Goal: Navigation & Orientation: Find specific page/section

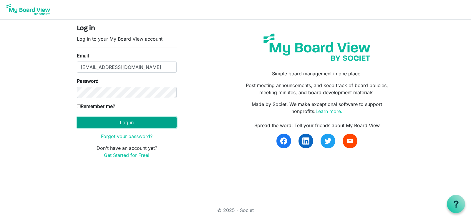
click at [112, 122] on button "Log in" at bounding box center [127, 122] width 100 height 11
click at [133, 122] on button "Log in" at bounding box center [127, 122] width 100 height 11
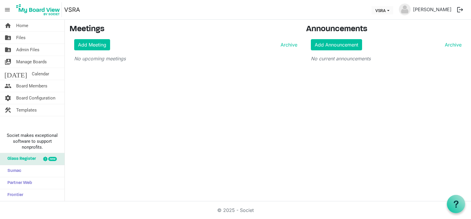
click at [131, 120] on div "home Home folder_shared Files folder_shared Admin Files switch_account Manage B…" at bounding box center [235, 111] width 471 height 182
click at [25, 85] on span "Board Members" at bounding box center [31, 86] width 31 height 12
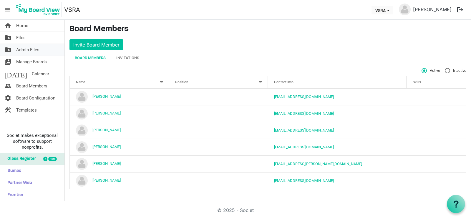
click at [23, 47] on span "Admin Files" at bounding box center [27, 50] width 23 height 12
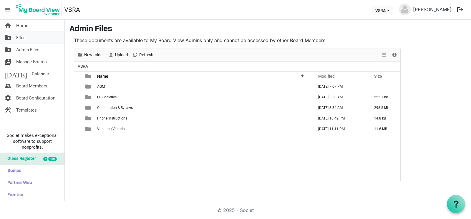
click at [18, 37] on span "Files" at bounding box center [20, 38] width 9 height 12
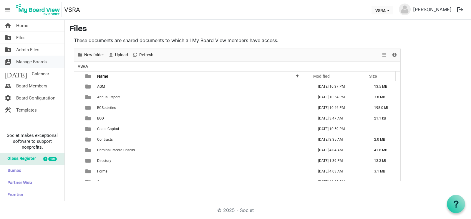
click at [27, 60] on span "Manage Boards" at bounding box center [31, 62] width 31 height 12
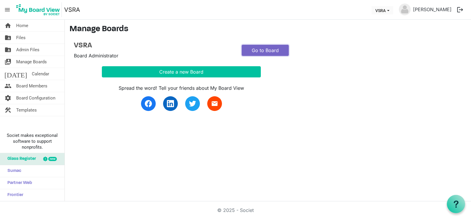
click at [252, 48] on link "Go to Board" at bounding box center [265, 50] width 47 height 11
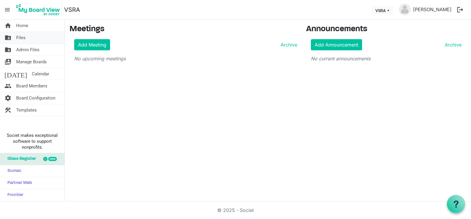
click at [23, 36] on span "Files" at bounding box center [20, 38] width 9 height 12
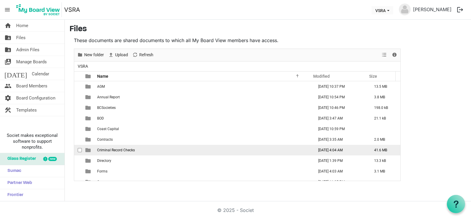
click at [168, 151] on td "Criminal Record Checks" at bounding box center [203, 150] width 217 height 11
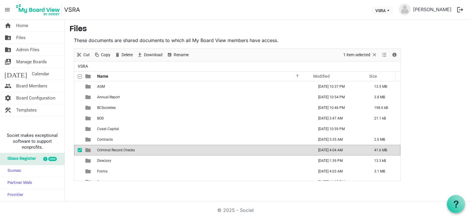
click at [168, 151] on td "Criminal Record Checks" at bounding box center [203, 150] width 217 height 11
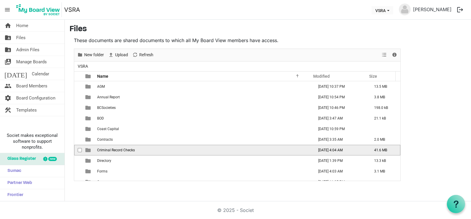
click at [167, 154] on td "Criminal Record Checks" at bounding box center [203, 150] width 217 height 11
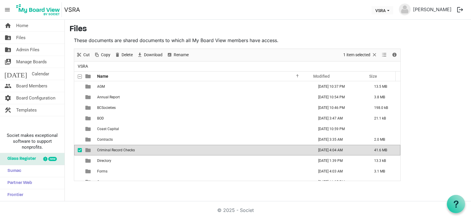
click at [128, 151] on span "Criminal Record Checks" at bounding box center [116, 150] width 38 height 4
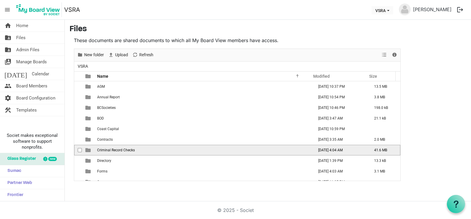
click at [128, 151] on span "Criminal Record Checks" at bounding box center [116, 150] width 38 height 4
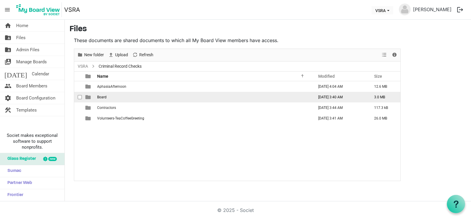
click at [102, 97] on span "Board" at bounding box center [101, 97] width 9 height 4
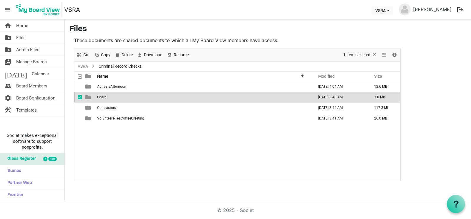
click at [102, 97] on span "Board" at bounding box center [101, 97] width 9 height 4
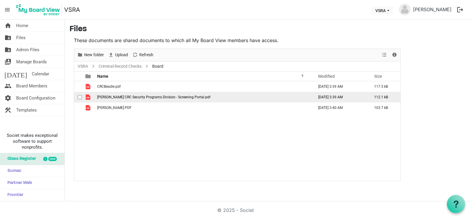
click at [148, 97] on span "Noreen Frisch CRC Security Programs Division - Screening Portal.pdf" at bounding box center [153, 97] width 113 height 4
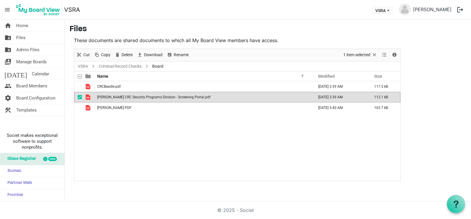
click at [148, 97] on span "Noreen Frisch CRC Security Programs Division - Screening Portal.pdf" at bounding box center [153, 97] width 113 height 4
click at [26, 47] on span "Admin Files" at bounding box center [27, 50] width 23 height 12
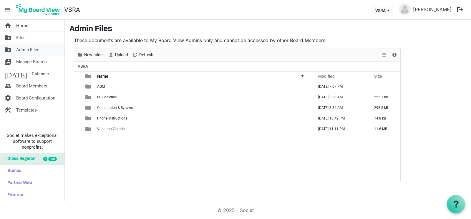
click at [31, 48] on span "Admin Files" at bounding box center [27, 50] width 23 height 12
